Goal: Navigation & Orientation: Find specific page/section

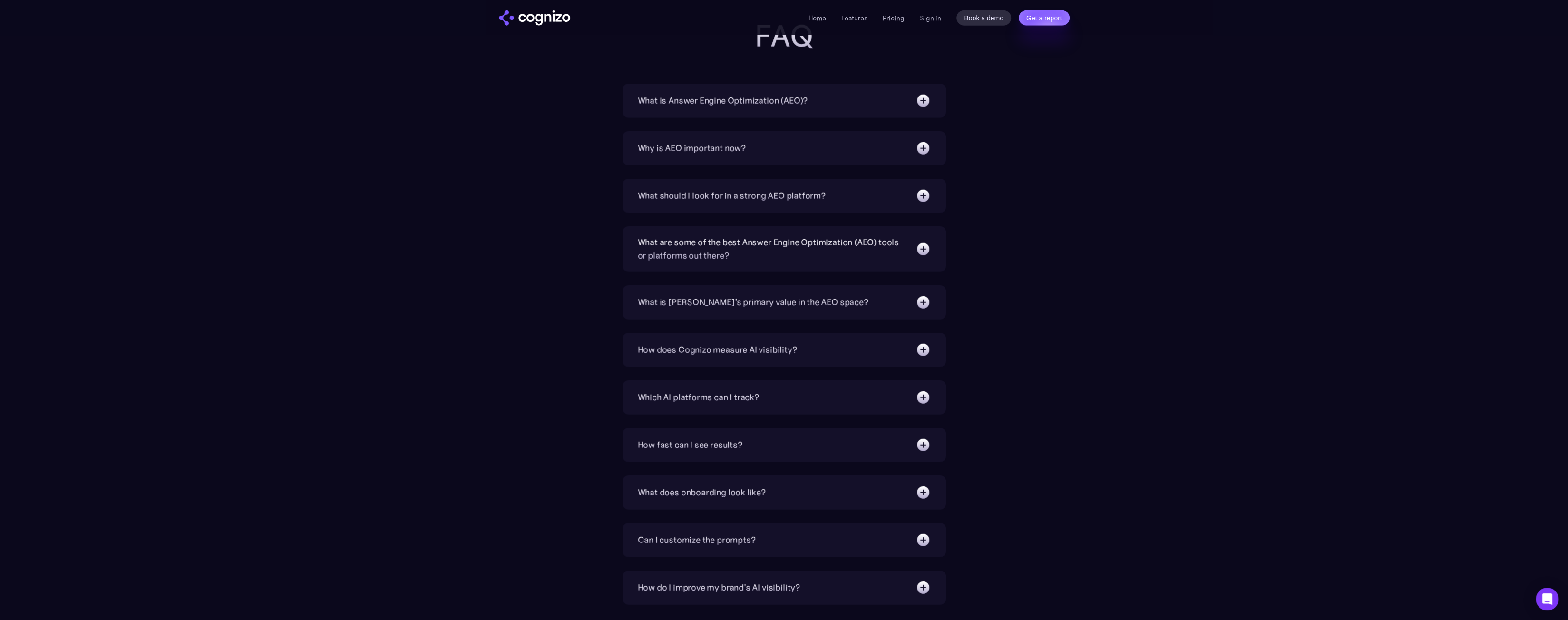
scroll to position [2779, 0]
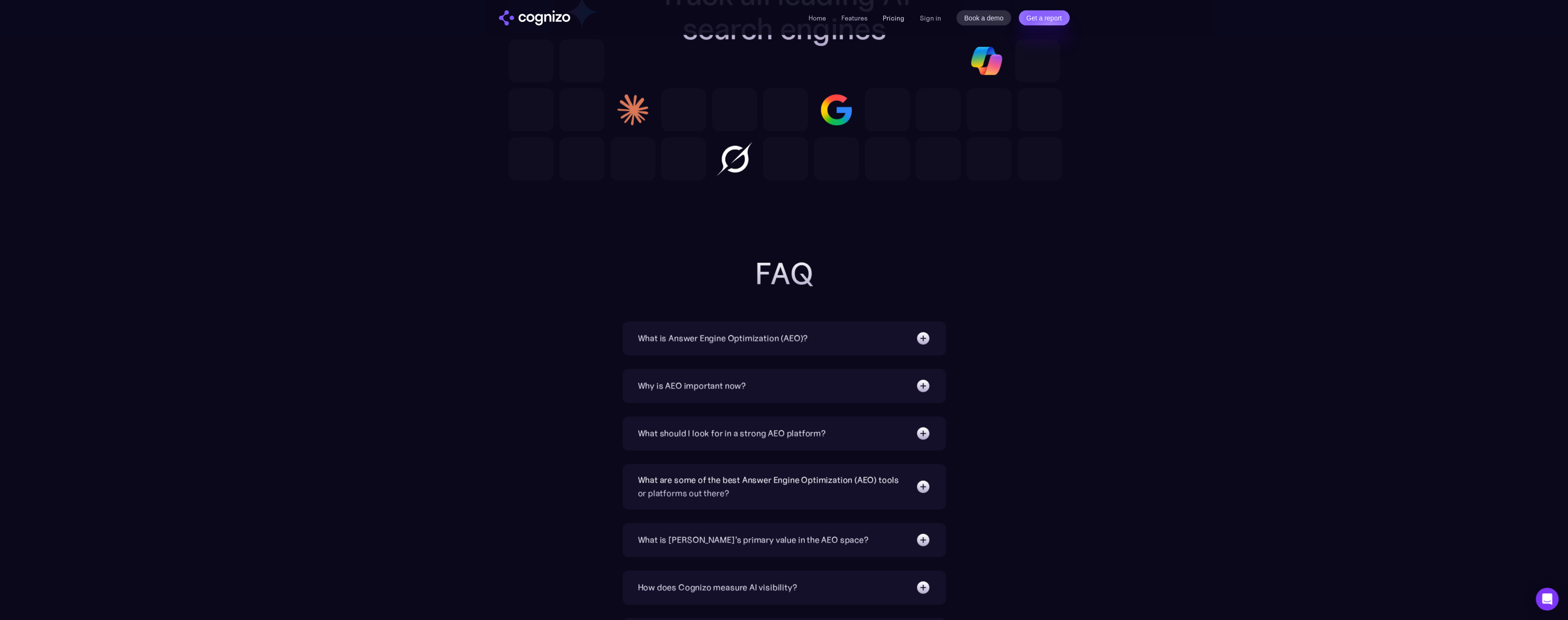
click at [898, 21] on link "Pricing" at bounding box center [894, 18] width 22 height 9
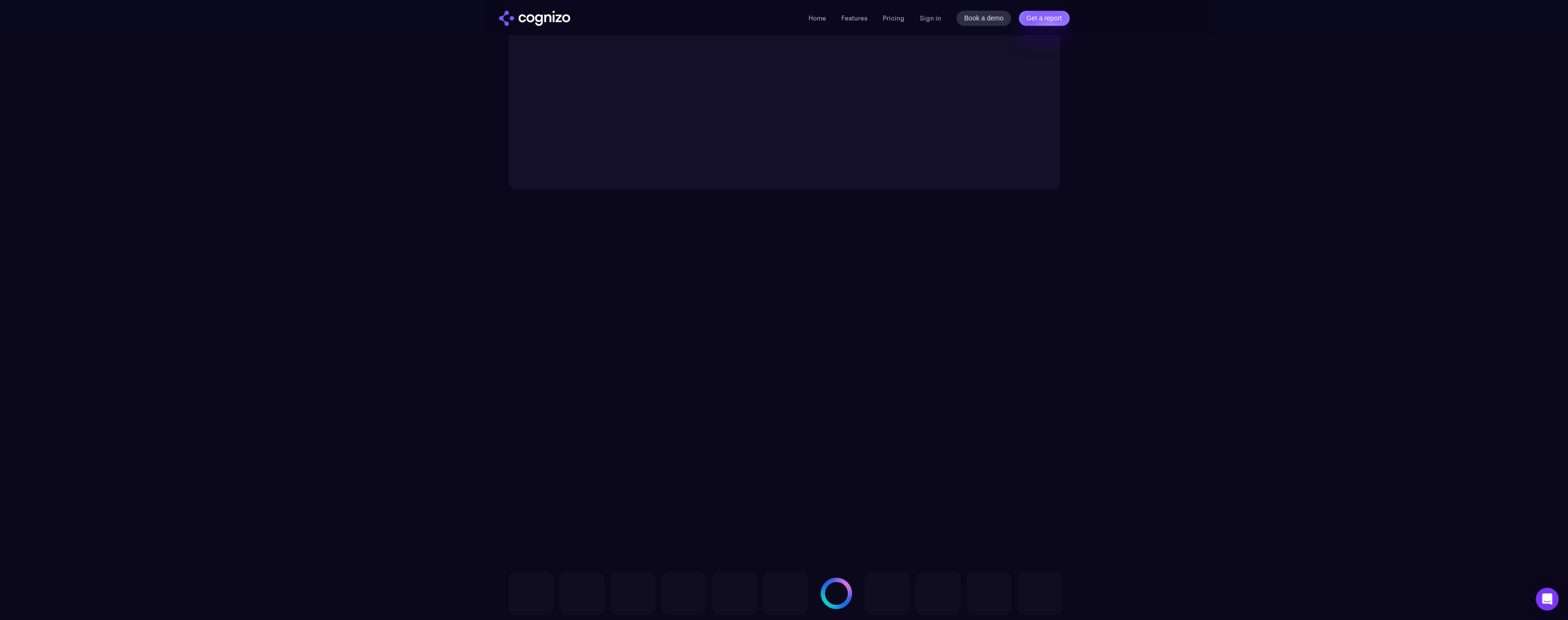
scroll to position [1966, 0]
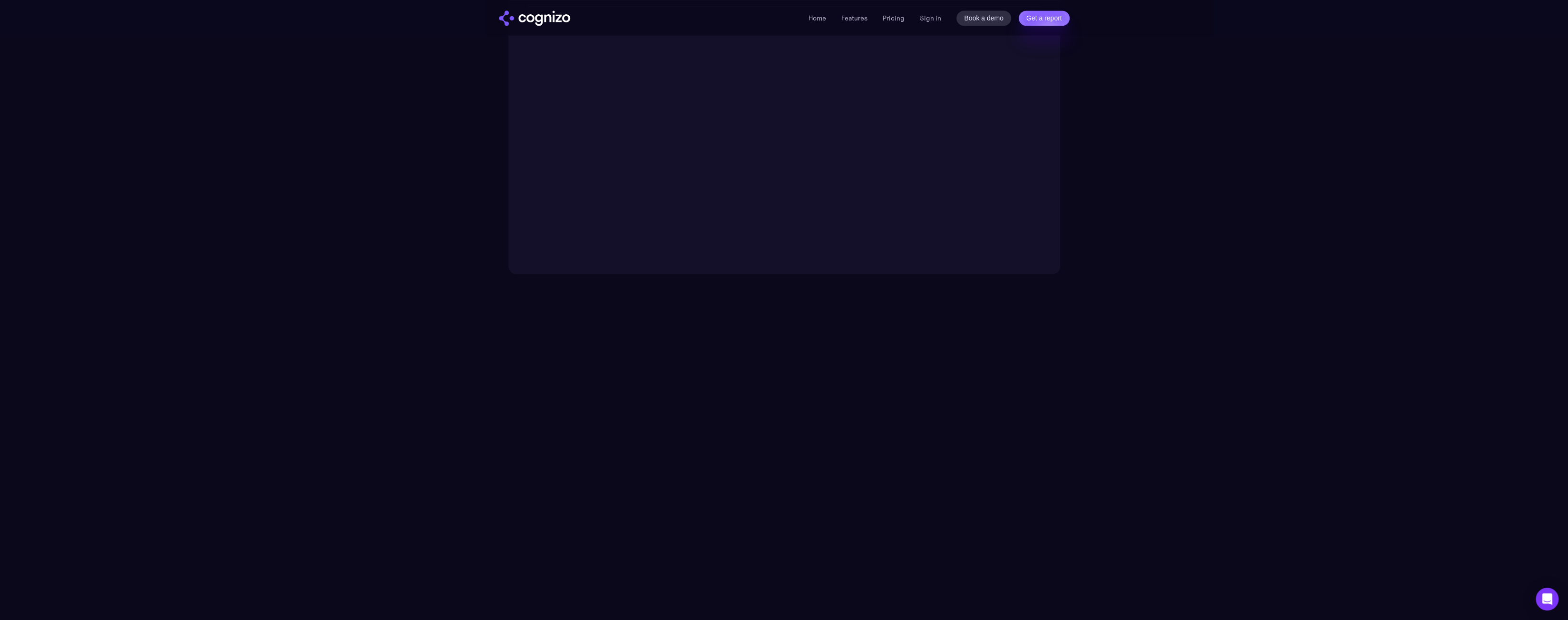
click at [858, 23] on li "Features" at bounding box center [854, 18] width 26 height 12
click at [861, 9] on div "Home Features Pricing Book a demo Get a report Sign in Book a demo Get a report" at bounding box center [784, 18] width 685 height 35
click at [860, 16] on link "Features" at bounding box center [854, 18] width 26 height 9
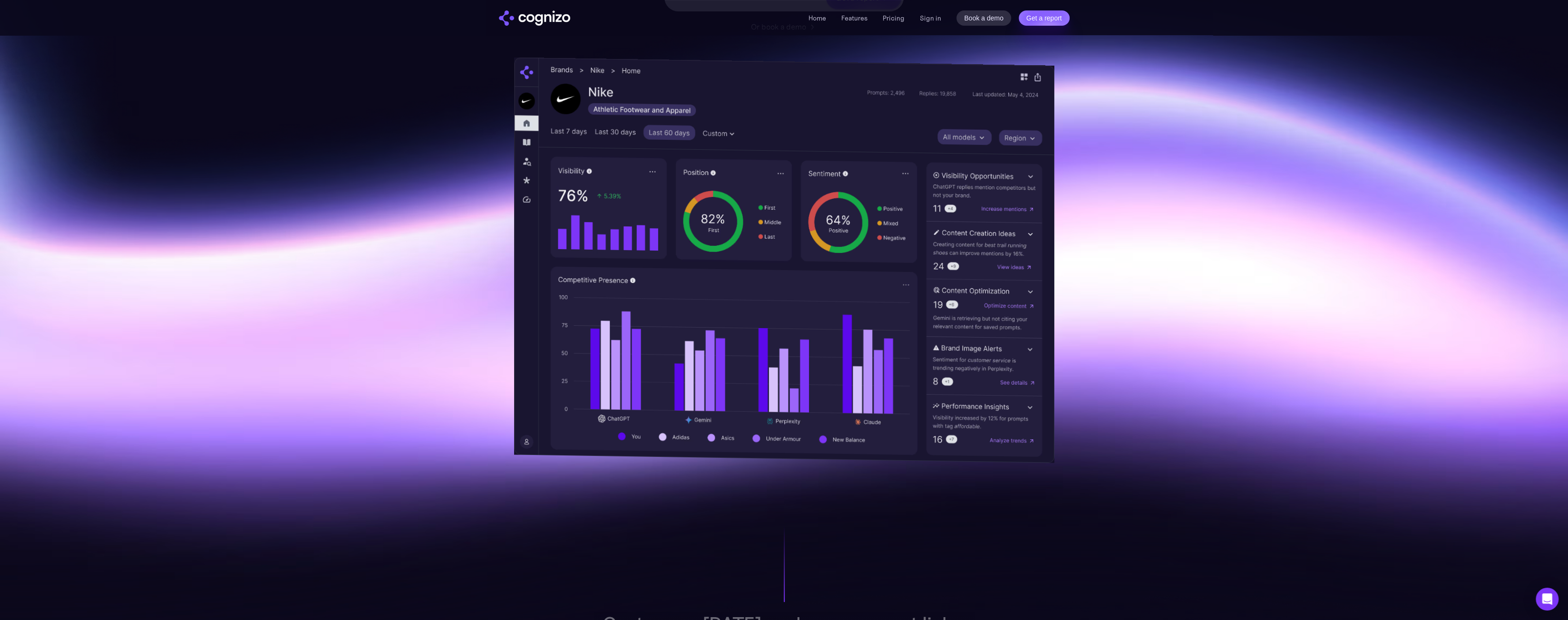
scroll to position [198, 0]
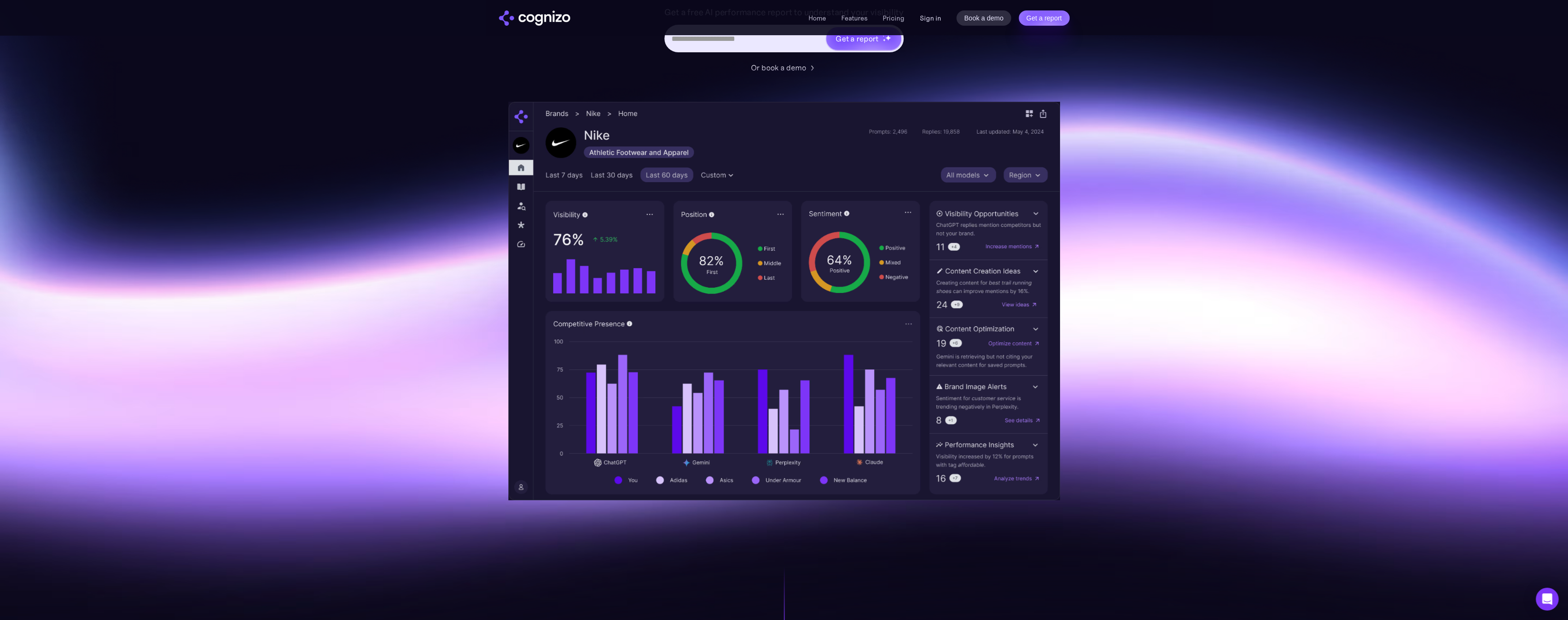
click at [937, 15] on link "Sign in" at bounding box center [930, 18] width 21 height 12
